Goal: Use online tool/utility: Use online tool/utility

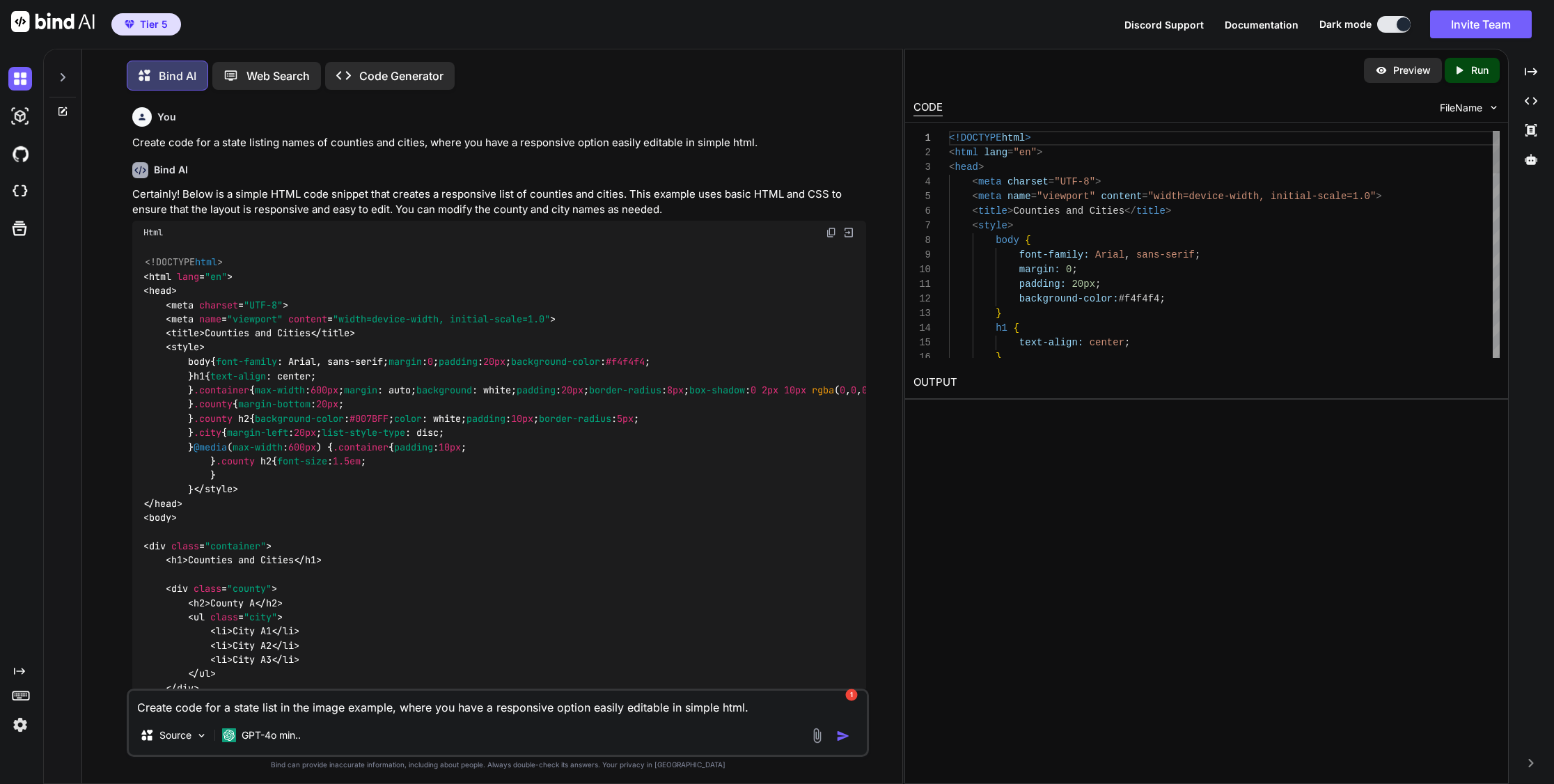
scroll to position [804, 0]
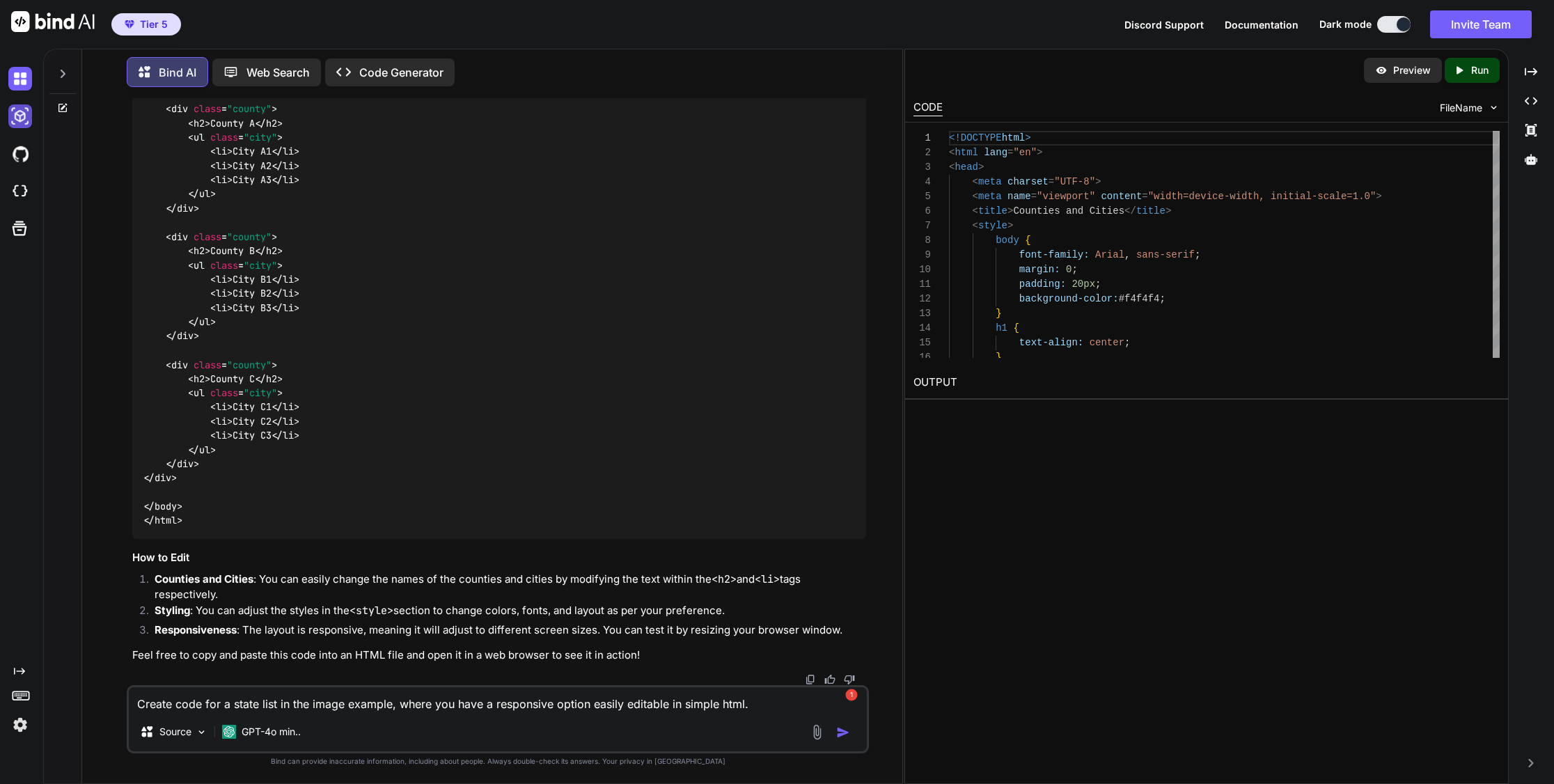
click at [16, 112] on img at bounding box center [20, 116] width 23 height 23
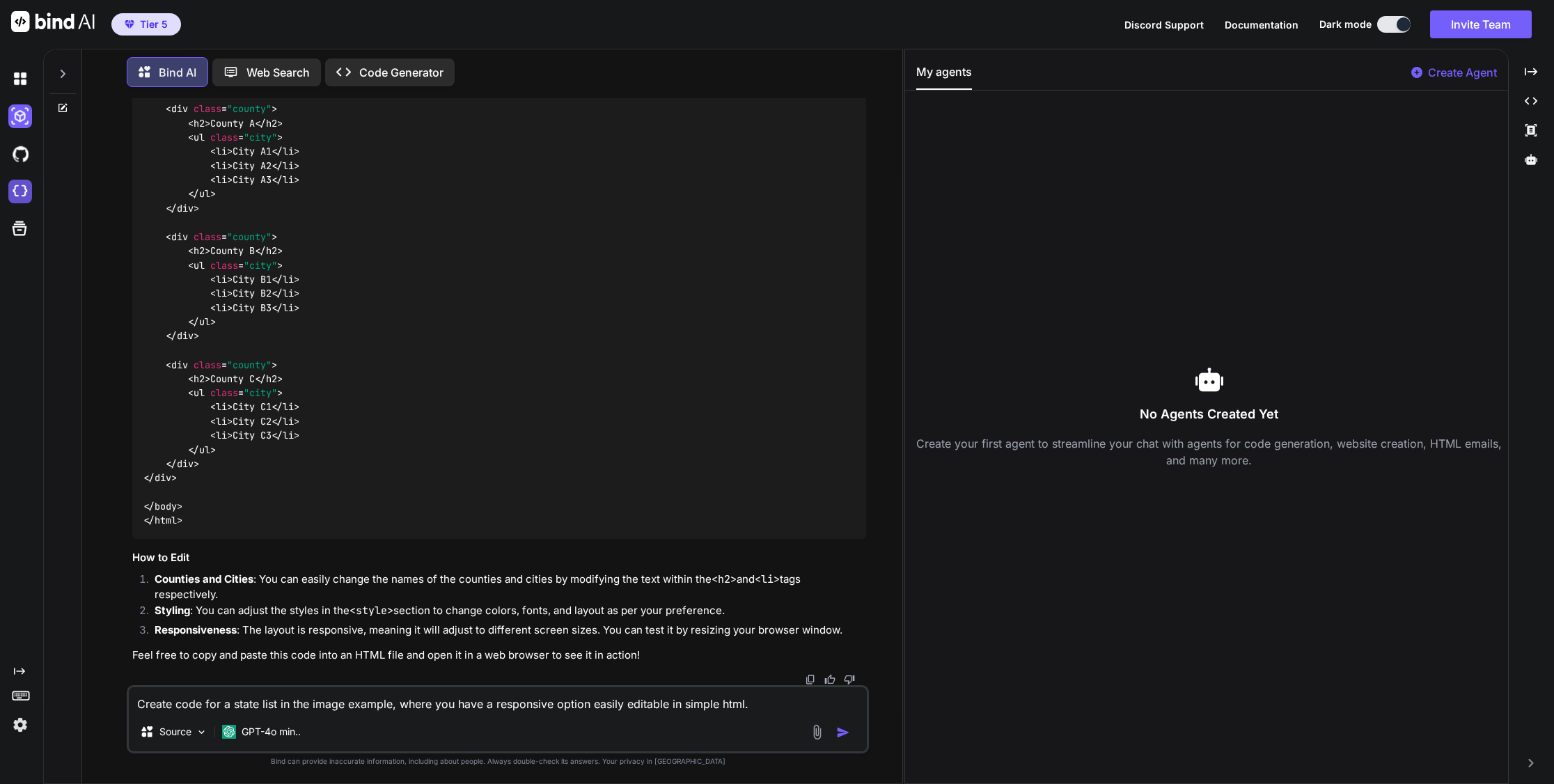
click at [26, 186] on img at bounding box center [20, 191] width 23 height 23
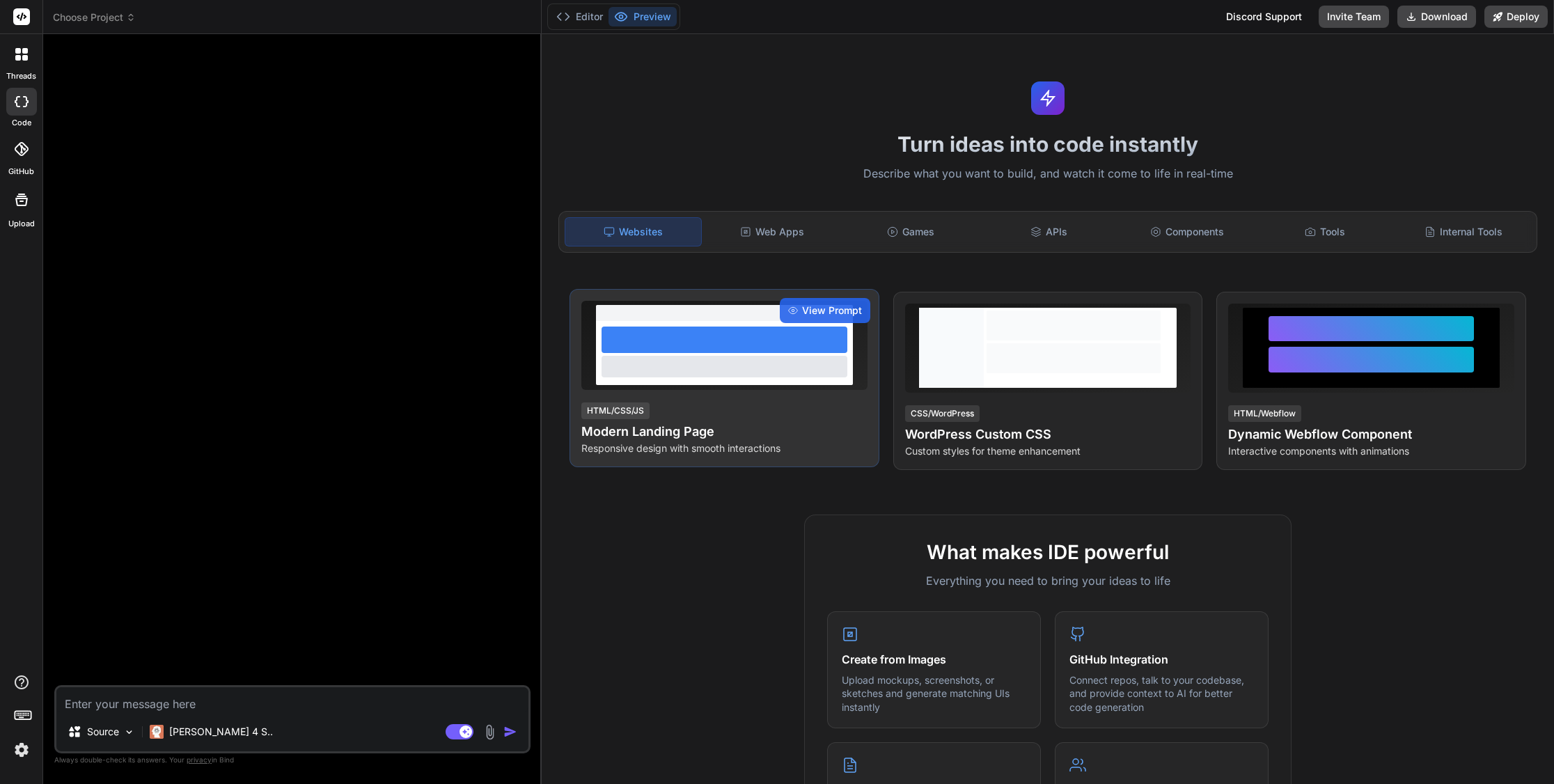
type textarea "x"
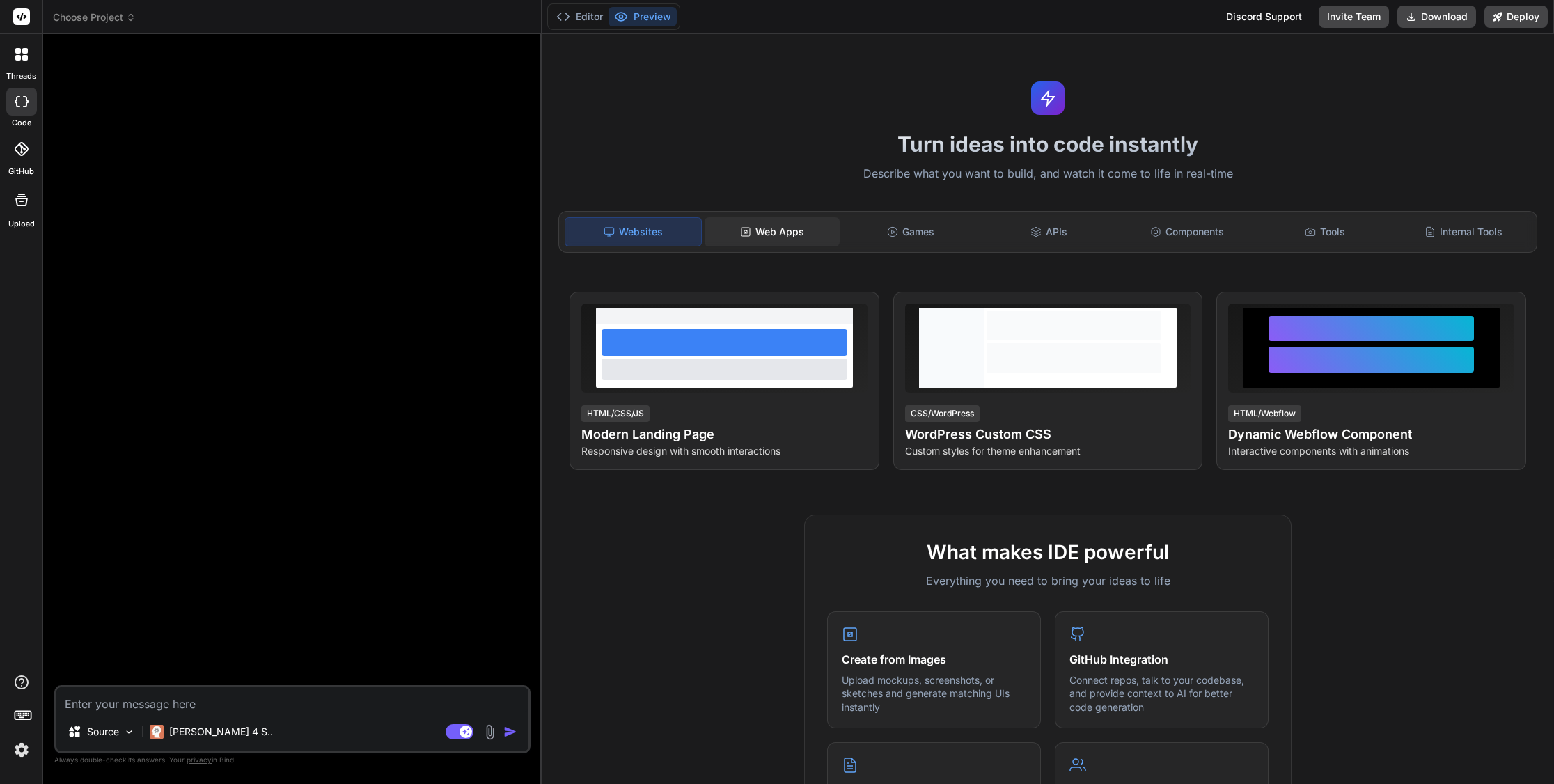
click at [791, 230] on div "Web Apps" at bounding box center [772, 231] width 136 height 29
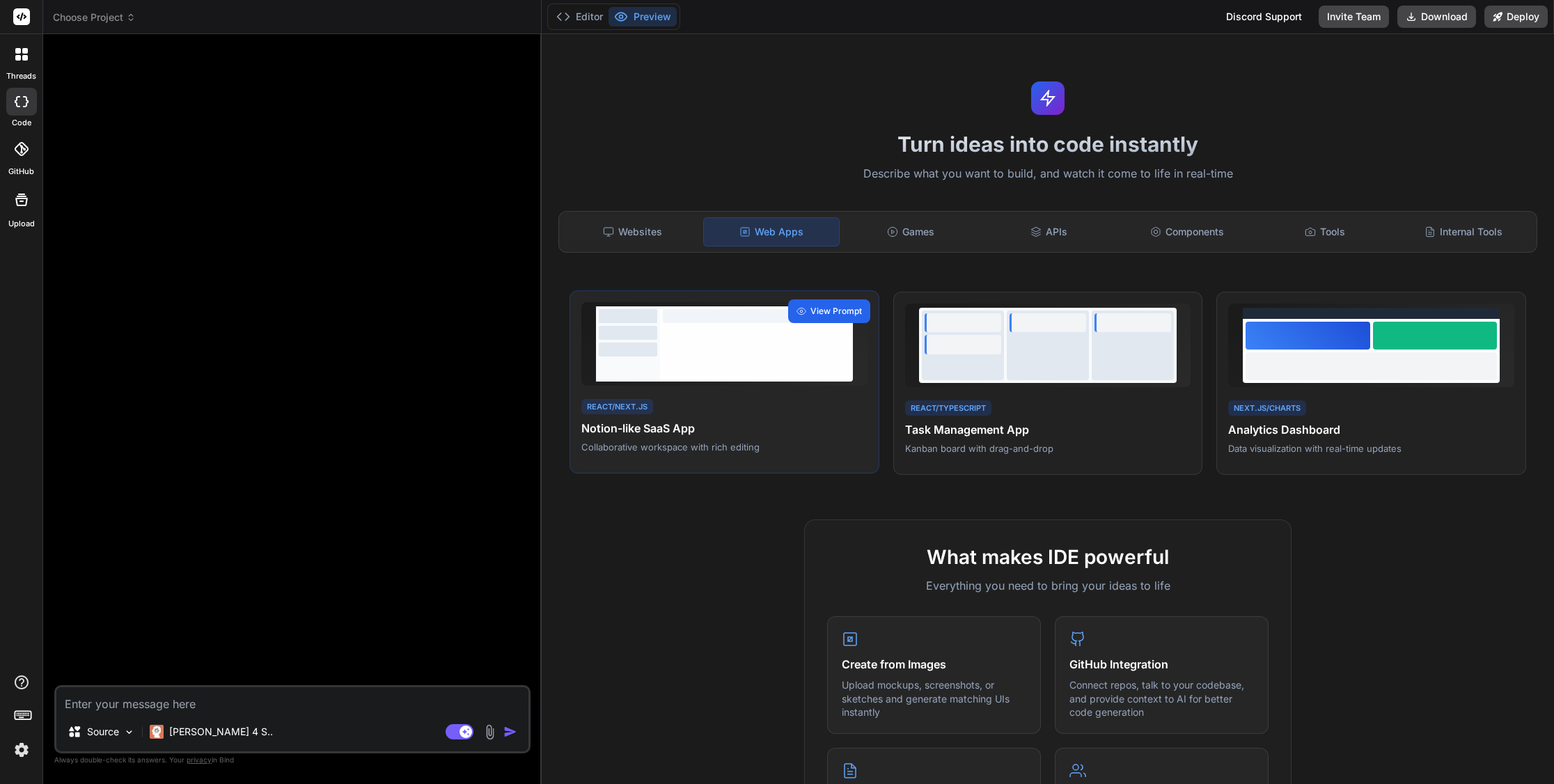
click at [830, 312] on span "View Prompt" at bounding box center [836, 311] width 52 height 13
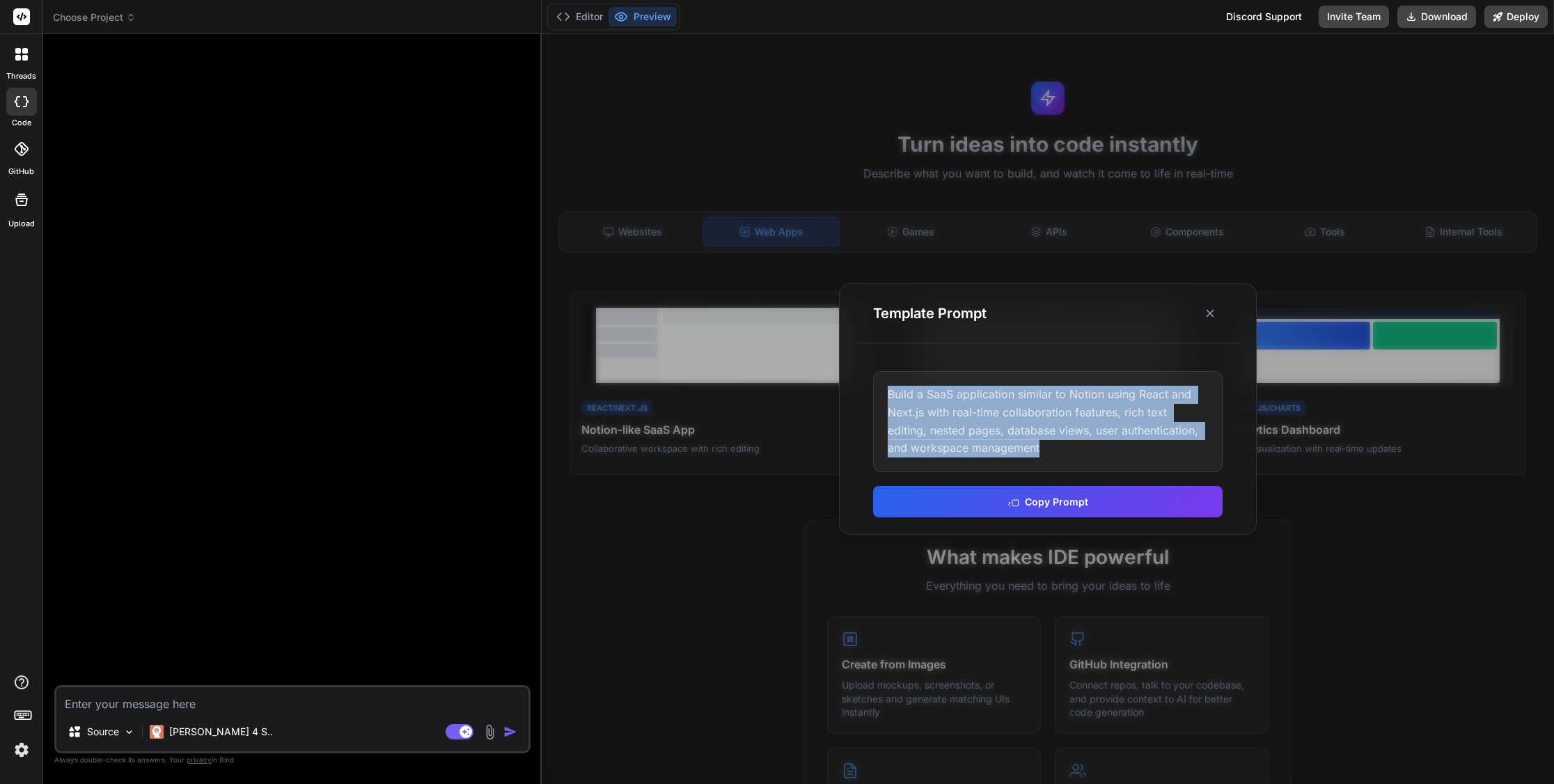
drag, startPoint x: 1060, startPoint y: 454, endPoint x: 883, endPoint y: 394, distance: 186.9
click at [883, 394] on div "Build a SaaS application similar to Notion using React and Next.js with real-ti…" at bounding box center [1048, 421] width 350 height 100
copy div "Build a SaaS application similar to Notion using React and Next.js with real-ti…"
click at [1210, 315] on icon at bounding box center [1210, 313] width 14 height 14
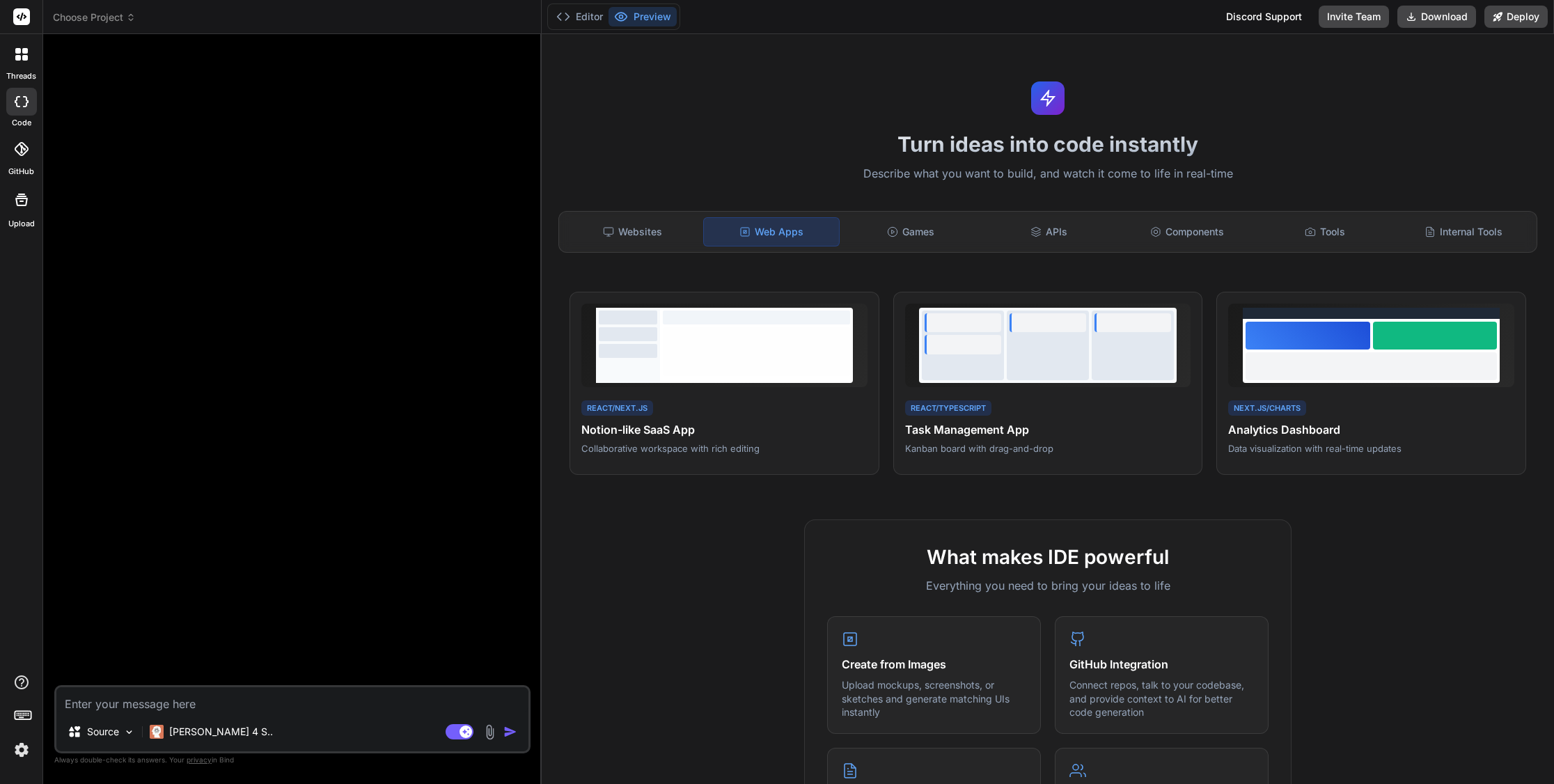
click at [207, 705] on textarea at bounding box center [292, 700] width 472 height 25
